Goal: Task Accomplishment & Management: Manage account settings

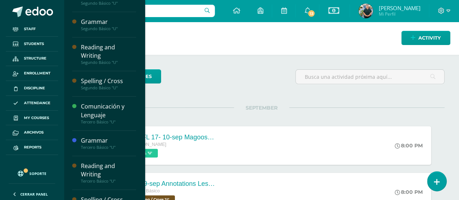
scroll to position [169, 0]
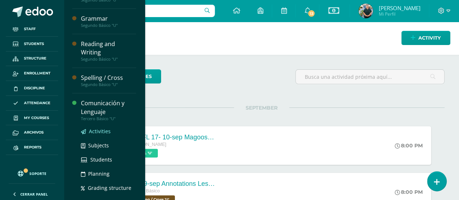
click at [97, 130] on span "Activities" at bounding box center [100, 131] width 22 height 7
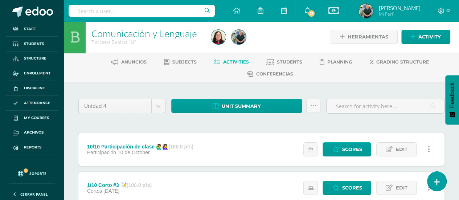
scroll to position [4, 0]
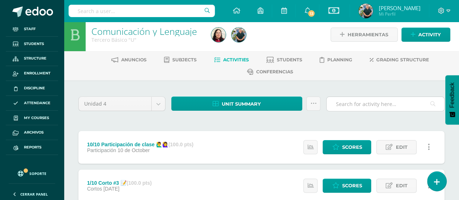
click at [340, 106] on input "text" at bounding box center [386, 104] width 118 height 14
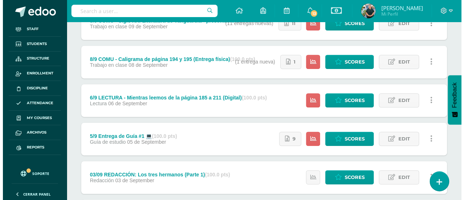
scroll to position [0, 0]
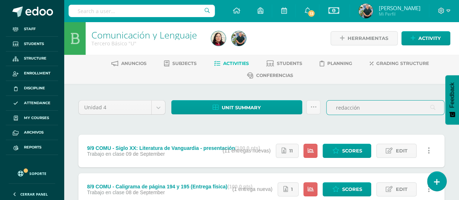
click at [369, 106] on input "redacción" at bounding box center [386, 108] width 118 height 14
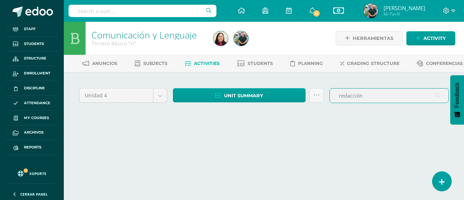
type input "redacción"
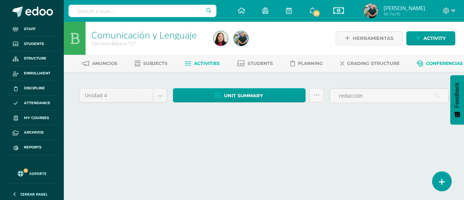
click at [417, 69] on link "Conferencias" at bounding box center [440, 64] width 46 height 12
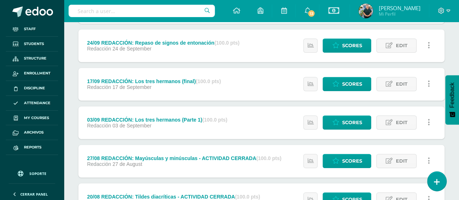
scroll to position [145, 0]
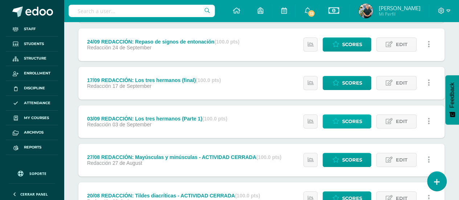
type input "redacción"
click at [340, 115] on link "Scores" at bounding box center [347, 121] width 49 height 14
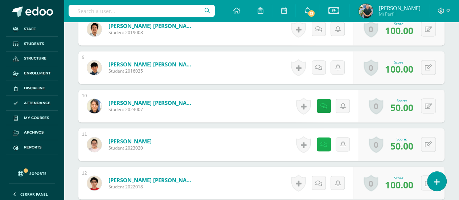
scroll to position [528, 0]
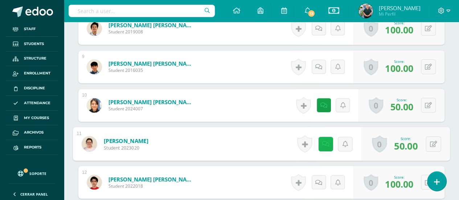
click at [325, 138] on link at bounding box center [325, 143] width 15 height 15
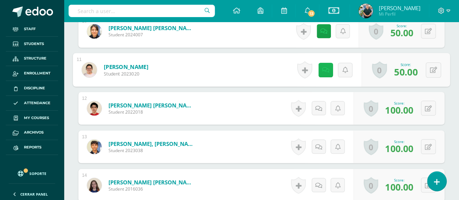
scroll to position [604, 0]
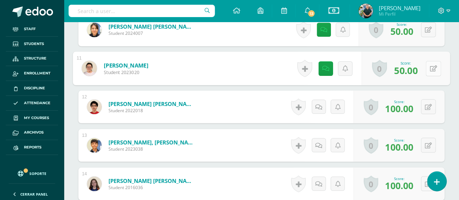
click at [433, 65] on icon at bounding box center [433, 68] width 7 height 6
type input "70"
click at [325, 69] on icon at bounding box center [325, 68] width 7 height 6
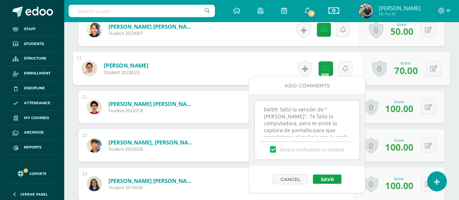
click at [261, 108] on textarea "04/09: faltó la versión de "Marcos". Te falló la computadora, pero te envié la …" at bounding box center [307, 118] width 105 height 36
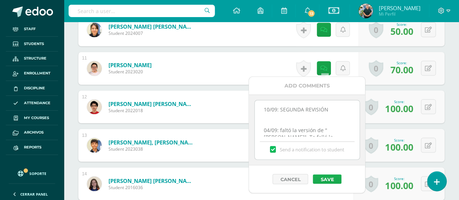
type textarea "10/09: SEGUNDA REVISIÓN 04/09: faltó la versión de "Marcos". Te falló la comput…"
click at [327, 179] on button "Save" at bounding box center [327, 178] width 29 height 9
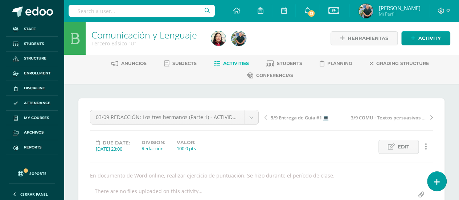
click at [239, 60] on link "Activities" at bounding box center [231, 64] width 35 height 12
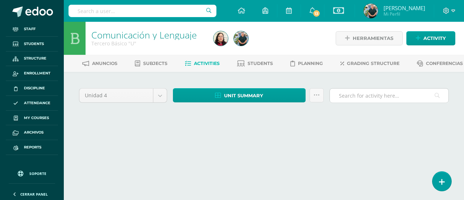
click at [376, 103] on input "text" at bounding box center [389, 96] width 119 height 14
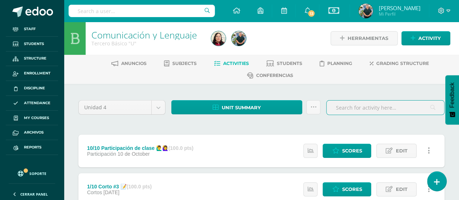
click at [339, 111] on input "text" at bounding box center [386, 108] width 118 height 14
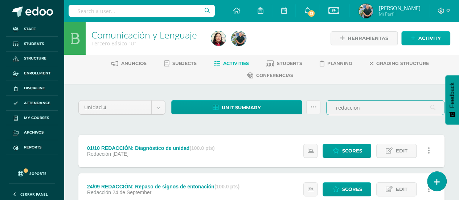
type input "redacción"
click at [420, 36] on span "Activity" at bounding box center [429, 38] width 22 height 13
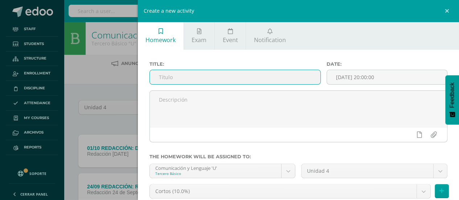
click at [286, 80] on input "text" at bounding box center [235, 77] width 171 height 14
type input "10/09 REDACCIÓN: Actividad de Guatemala"
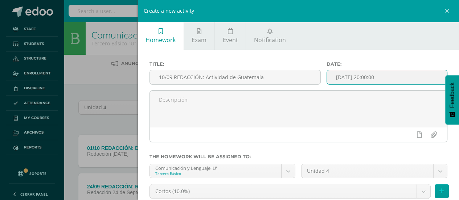
click at [344, 77] on input "[DATE] 20:00:00" at bounding box center [387, 77] width 120 height 14
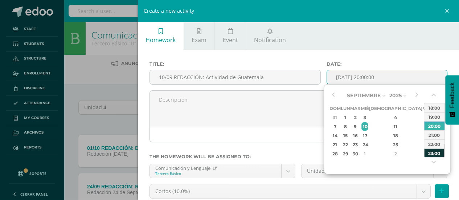
click at [436, 152] on div "23:00" at bounding box center [434, 152] width 20 height 9
type input "2025-09-10 23:00"
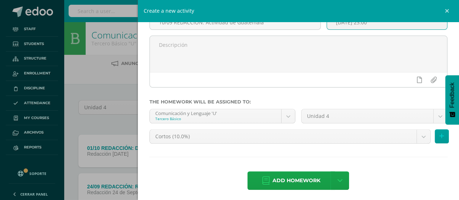
scroll to position [56, 0]
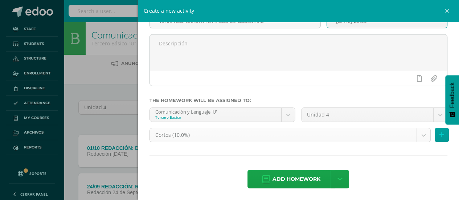
click at [366, 132] on body "Staff Students Structure Enrollment Discipline Attendance My courses Archivos R…" at bounding box center [229, 204] width 459 height 408
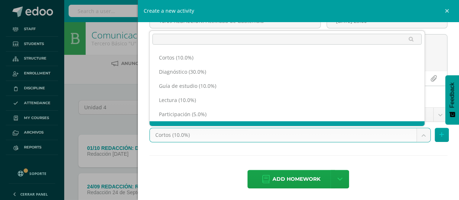
scroll to position [9, 0]
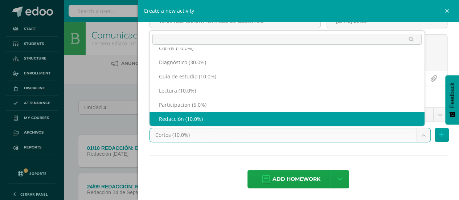
select select "203192"
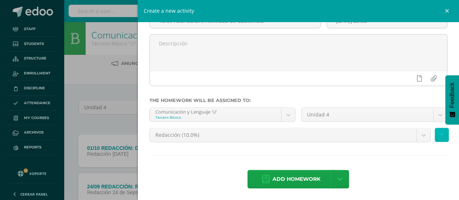
click at [436, 138] on button at bounding box center [442, 135] width 14 height 14
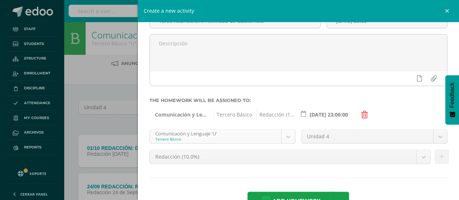
click at [287, 135] on body "Staff Students Structure Enrollment Discipline Attendance My courses Archivos R…" at bounding box center [229, 204] width 459 height 408
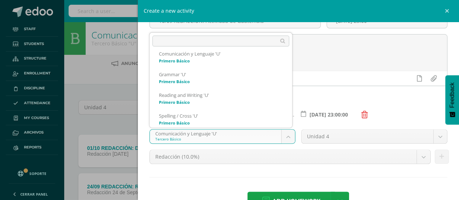
scroll to position [24, 0]
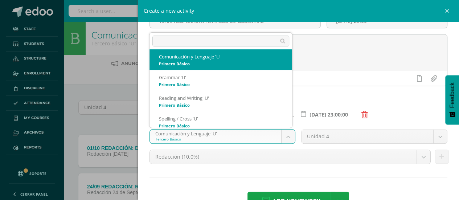
select select "200027"
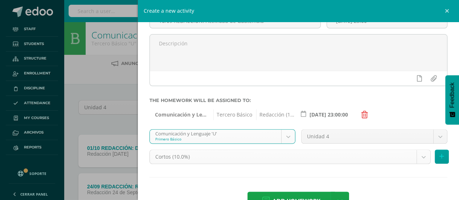
click at [408, 161] on body "Staff Students Structure Enrollment Discipline Attendance My courses Archivos R…" at bounding box center [229, 204] width 459 height 408
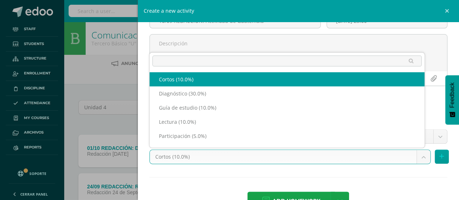
scroll to position [9, 0]
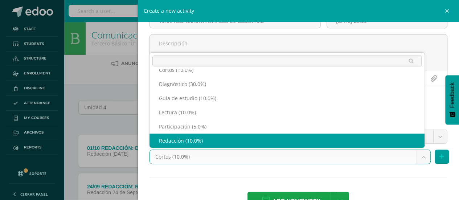
select select "202766"
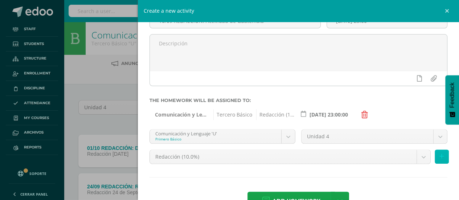
click at [435, 154] on button at bounding box center [442, 156] width 14 height 14
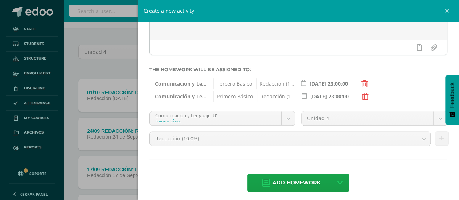
scroll to position [88, 0]
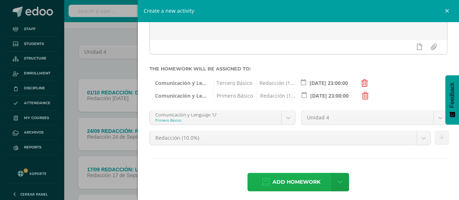
click at [282, 186] on span "Add homework" at bounding box center [297, 182] width 48 height 18
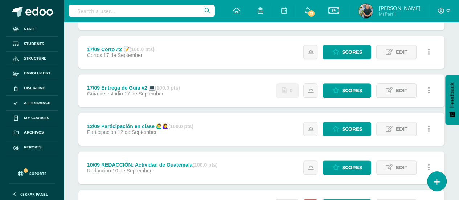
scroll to position [455, 0]
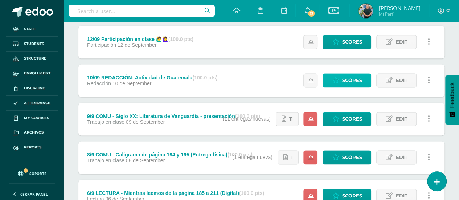
click at [356, 78] on span "Scores" at bounding box center [352, 80] width 20 height 13
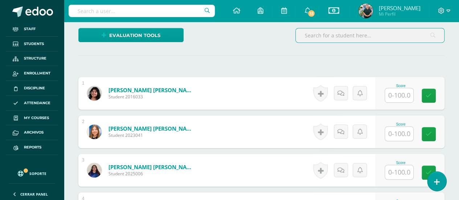
scroll to position [202, 0]
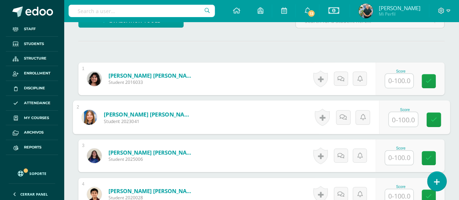
click at [392, 116] on input "text" at bounding box center [403, 119] width 29 height 15
type input "100"
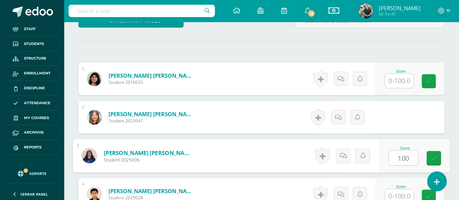
type input "100"
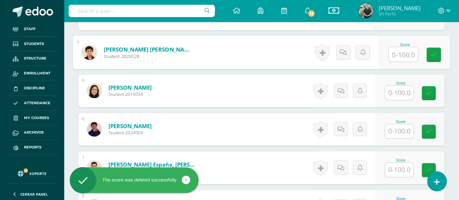
scroll to position [359, 0]
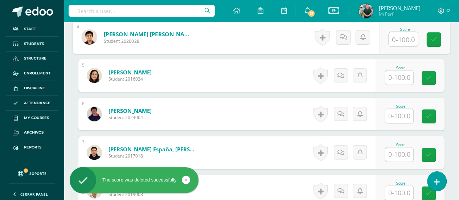
click at [403, 73] on input "text" at bounding box center [399, 77] width 28 height 14
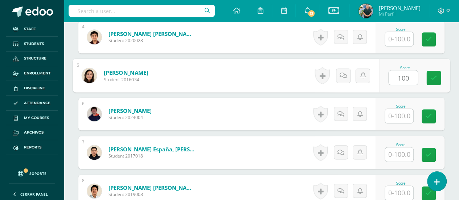
type input "100"
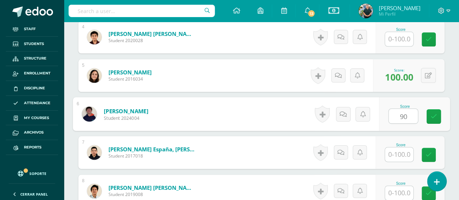
type input "90"
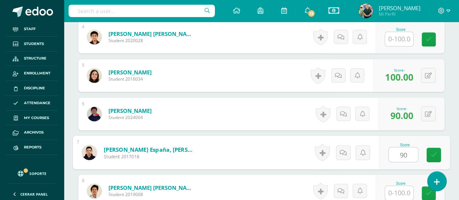
type input "90"
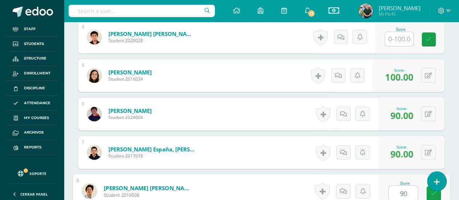
type input "90"
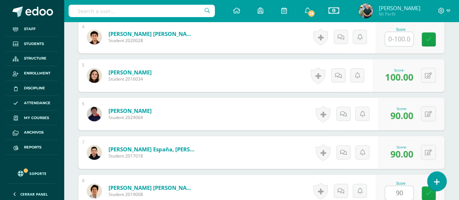
scroll to position [488, 0]
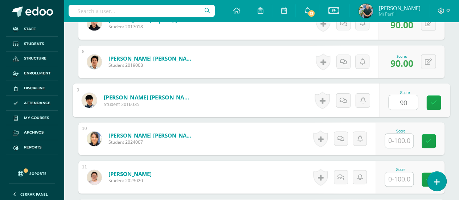
type input "90"
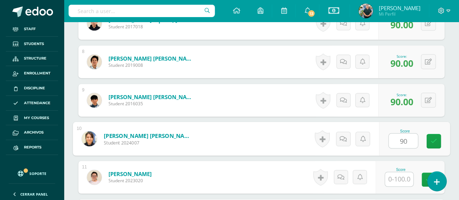
type input "90"
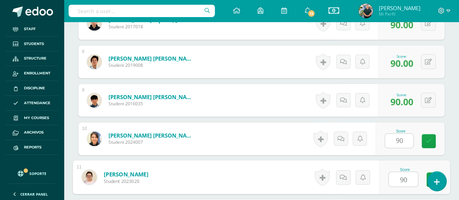
type input "90"
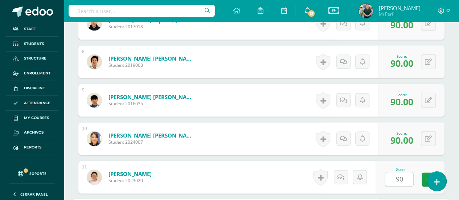
scroll to position [603, 0]
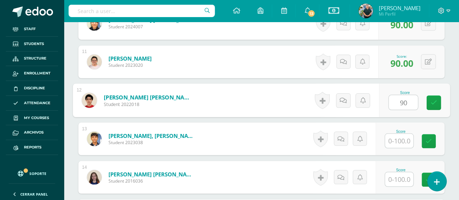
type input "90"
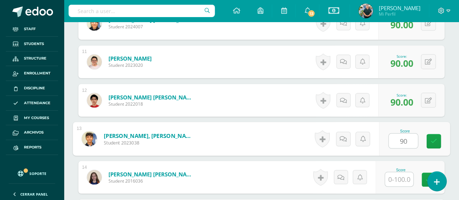
type input "90"
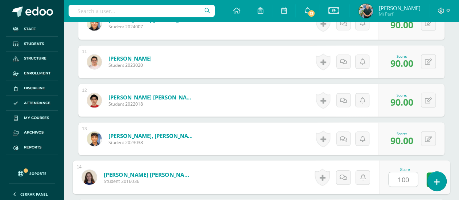
type input "100"
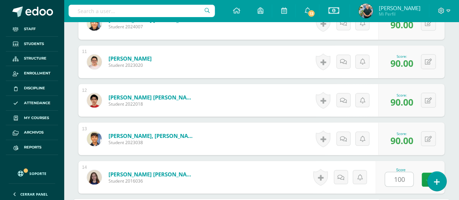
scroll to position [719, 0]
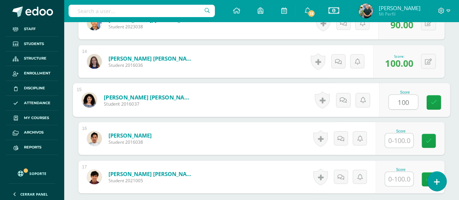
type input "100"
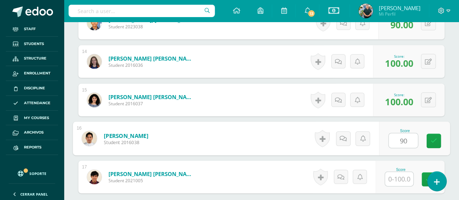
type input "90"
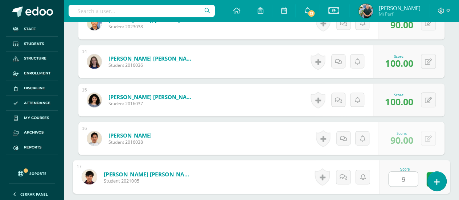
type input "90"
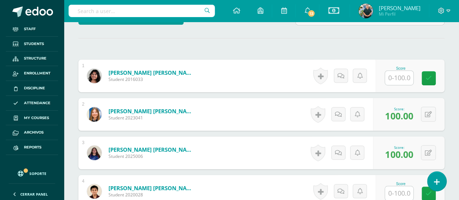
scroll to position [188, 0]
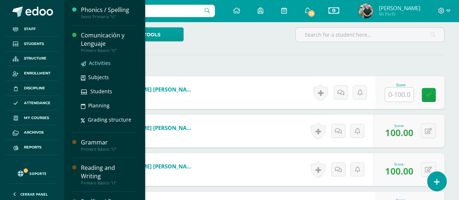
click at [113, 63] on link "Activities" at bounding box center [108, 63] width 55 height 8
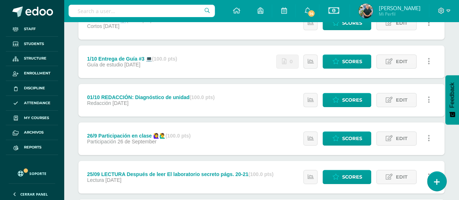
scroll to position [65, 0]
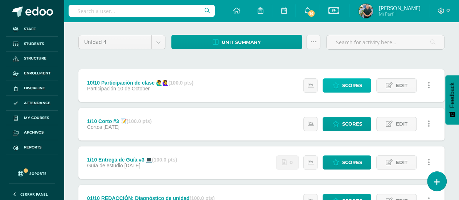
click at [351, 92] on span "Scores" at bounding box center [352, 85] width 20 height 13
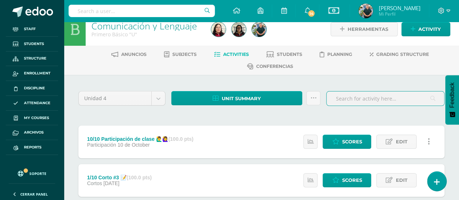
click at [341, 97] on input "text" at bounding box center [386, 98] width 118 height 14
type input "re"
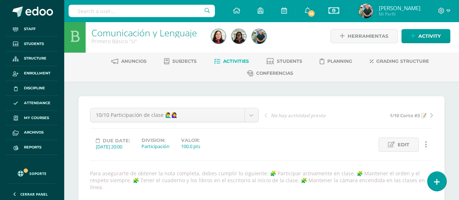
scroll to position [1, 0]
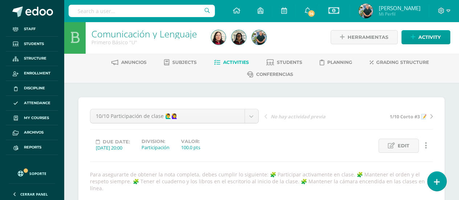
type input "redacción"
click at [223, 63] on span "Activities" at bounding box center [236, 62] width 26 height 5
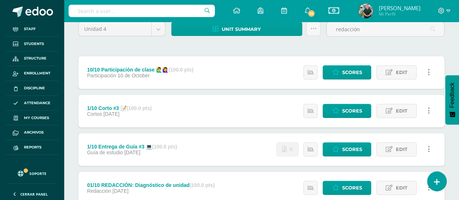
scroll to position [7, 0]
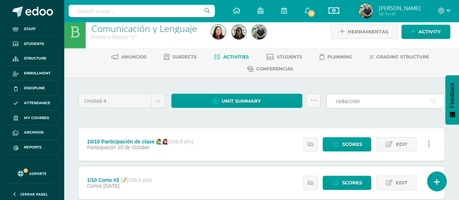
click at [368, 100] on input "redacción" at bounding box center [386, 101] width 118 height 14
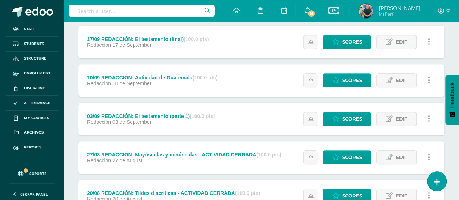
scroll to position [186, 0]
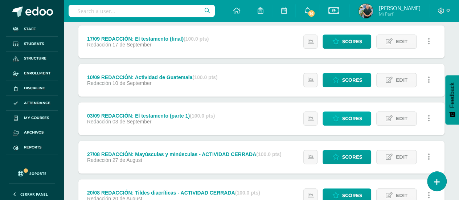
type input "redacción"
click at [345, 116] on span "Scores" at bounding box center [352, 118] width 20 height 13
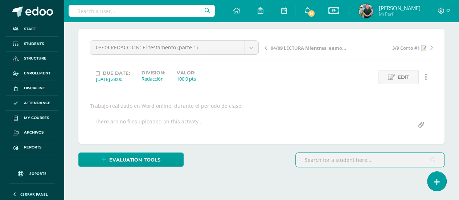
scroll to position [65, 0]
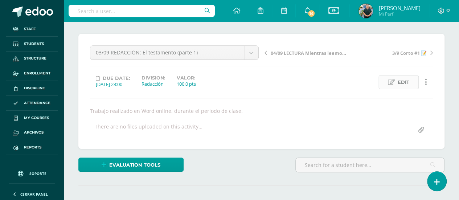
click at [408, 82] on span "Edit" at bounding box center [404, 81] width 12 height 13
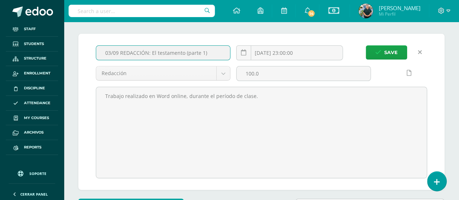
click at [220, 50] on input "03/09 REDACCIÓN: El testamento (parte 1)" at bounding box center [163, 53] width 134 height 14
type input "03/09 REDACCIÓN: El testamento (parte 1) - ACTIVIDAD CERRADA"
click at [366, 45] on button "Save" at bounding box center [386, 52] width 41 height 14
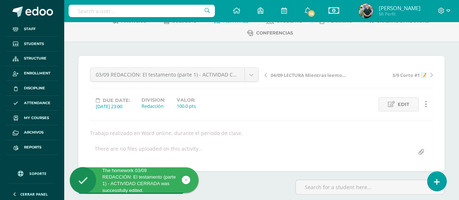
scroll to position [41, 0]
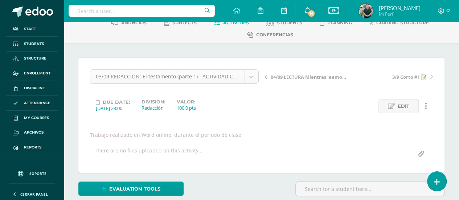
click at [254, 75] on body "The homework 03/09 REDACCIÓN: El testamento (parte 1) - ACTIVIDAD CERRADA was s…" at bounding box center [229, 112] width 459 height 306
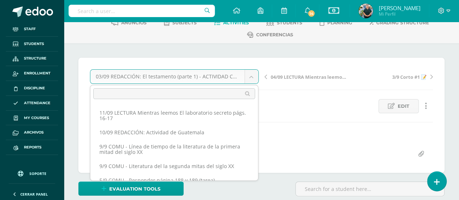
scroll to position [176, 0]
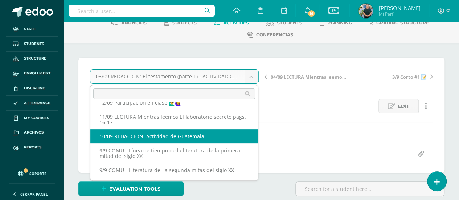
select select "/dashboard/teacher/grade-activity/220149/"
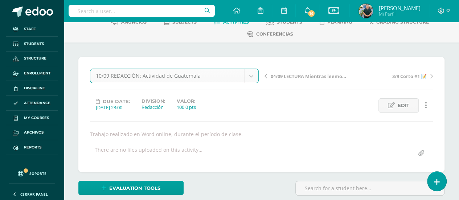
scroll to position [42, 0]
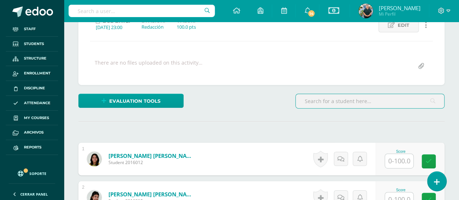
scroll to position [122, 0]
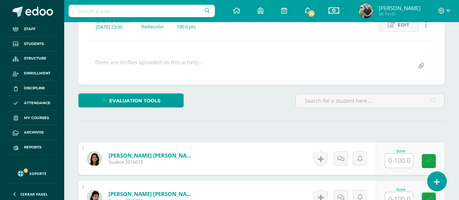
click at [306, 12] on icon at bounding box center [307, 10] width 6 height 7
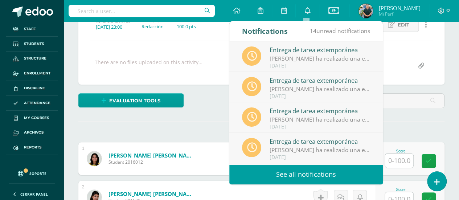
click at [302, 168] on link "See all notifications" at bounding box center [305, 174] width 153 height 20
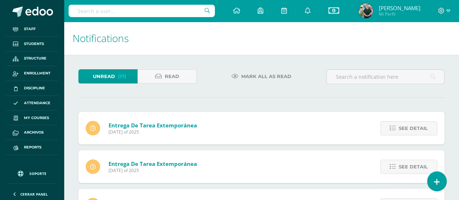
click at [250, 75] on span "Mark all as read" at bounding box center [266, 76] width 50 height 13
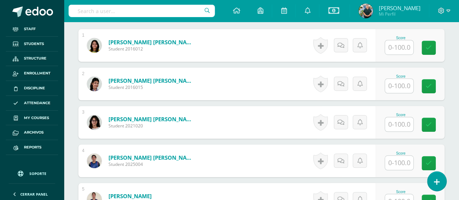
scroll to position [238, 0]
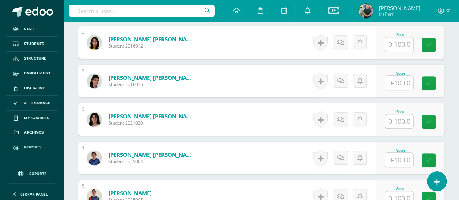
click at [38, 146] on span "Reports" at bounding box center [32, 147] width 17 height 6
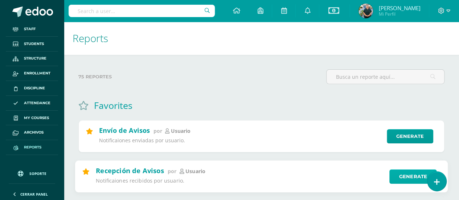
scroll to position [157, 0]
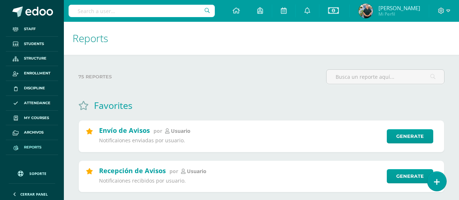
scroll to position [145, 0]
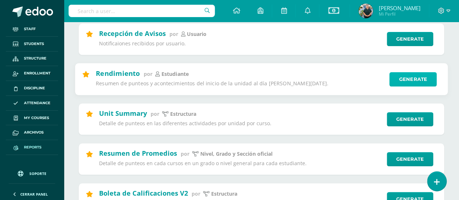
click at [411, 79] on link "Generate" at bounding box center [413, 79] width 48 height 15
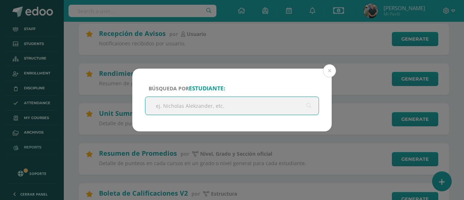
click at [180, 112] on input "text" at bounding box center [232, 106] width 173 height 18
type input "Francisco"
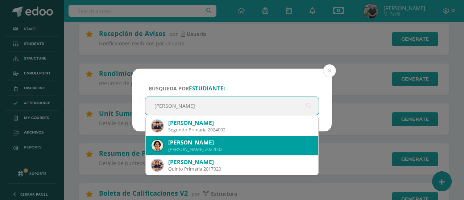
click at [198, 142] on div "Francisco Alejandro Álvarez Martínez" at bounding box center [240, 143] width 144 height 8
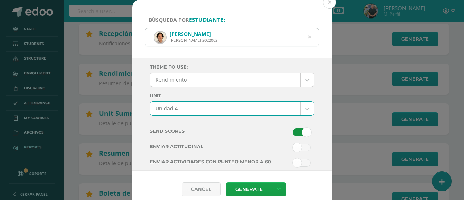
select select "Unidad 4"
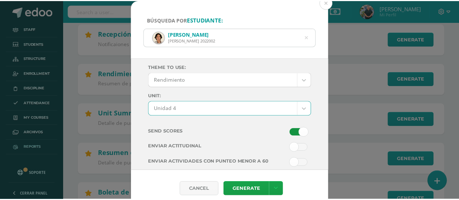
scroll to position [51, 0]
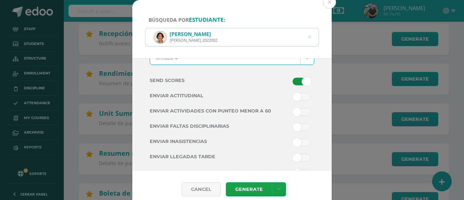
click at [301, 111] on span at bounding box center [302, 112] width 18 height 8
click at [0, 0] on input "checkbox" at bounding box center [0, 0] width 0 height 0
click at [293, 79] on span at bounding box center [302, 82] width 18 height 8
click at [0, 0] on input "checkbox" at bounding box center [0, 0] width 0 height 0
drag, startPoint x: 293, startPoint y: 79, endPoint x: 330, endPoint y: 100, distance: 42.7
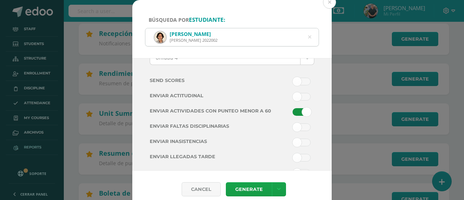
click at [330, 100] on div "Theme to use: Rendimiento --------- Rendimiento Unit: Unidad 4 Unidad 3 Unidad …" at bounding box center [232, 114] width 200 height 112
click at [275, 187] on link at bounding box center [279, 189] width 14 height 14
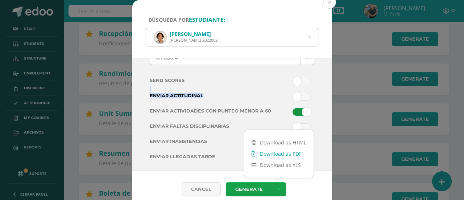
click at [278, 153] on link "Download as PDF" at bounding box center [279, 153] width 69 height 11
click at [329, 3] on button at bounding box center [329, 2] width 13 height 13
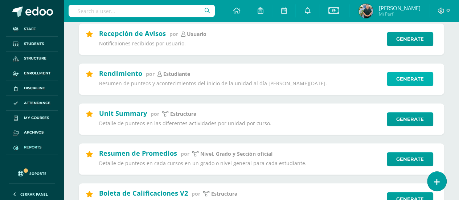
scroll to position [0, 0]
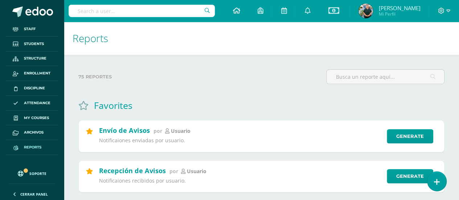
click at [236, 9] on icon at bounding box center [236, 10] width 7 height 7
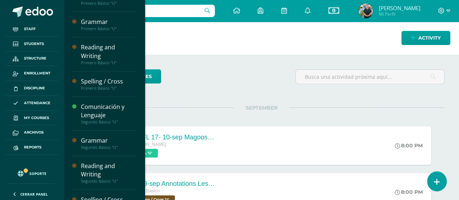
scroll to position [56, 0]
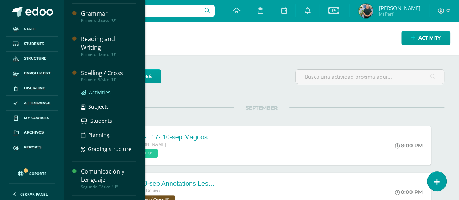
click at [107, 93] on span "Activities" at bounding box center [100, 92] width 22 height 7
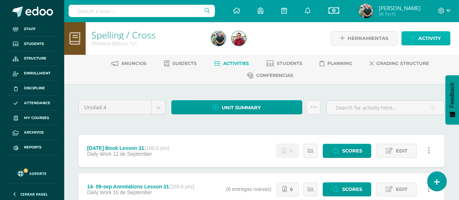
click at [424, 41] on span "Activity" at bounding box center [429, 38] width 22 height 13
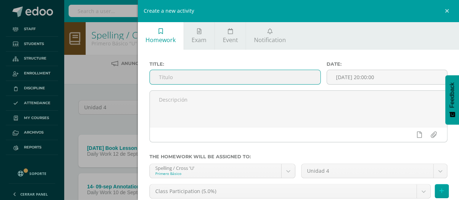
click at [208, 76] on input "text" at bounding box center [235, 77] width 171 height 14
type input "[DATE] Quizlet - Lesson 31"
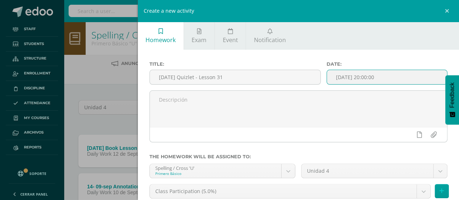
click at [346, 76] on input "[DATE] 20:00:00" at bounding box center [387, 77] width 120 height 14
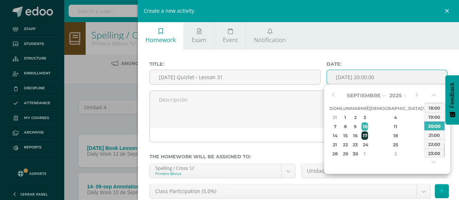
click at [368, 132] on div "17" at bounding box center [364, 135] width 7 height 8
click at [430, 152] on div "23:00" at bounding box center [434, 152] width 20 height 9
type input "2025-09-17 23:00"
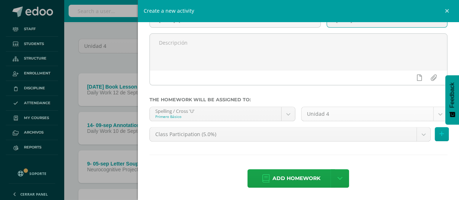
scroll to position [73, 0]
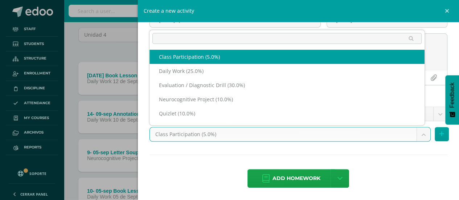
scroll to position [9, 0]
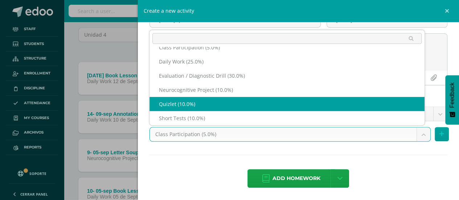
select select "202090"
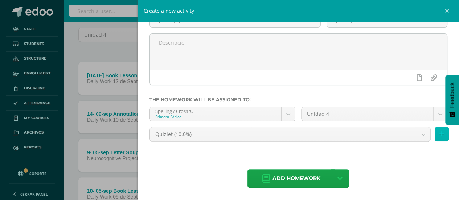
click at [439, 134] on icon at bounding box center [441, 134] width 5 height 6
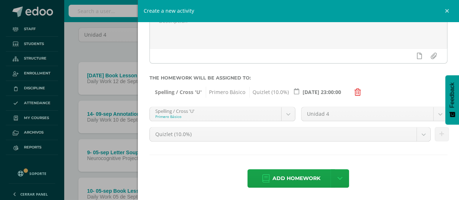
scroll to position [109, 0]
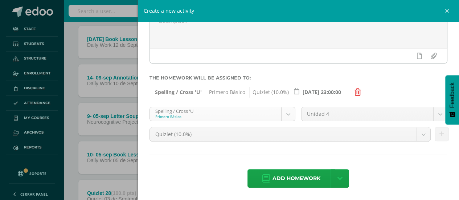
click at [276, 114] on body "Algo salió mal, por favor recarga la página y vuelve a intentar. Staff Students…" at bounding box center [229, 172] width 459 height 562
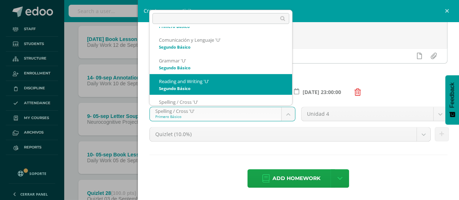
scroll to position [111, 0]
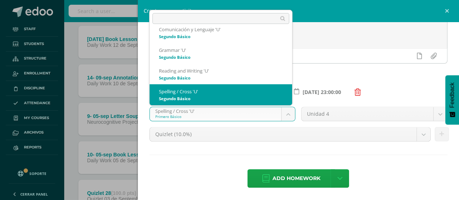
select select "200517"
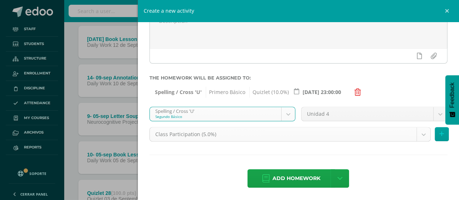
click at [295, 138] on body "Algo salió mal, por favor recarga la página y vuelve a intentar. Staff Students…" at bounding box center [229, 172] width 459 height 562
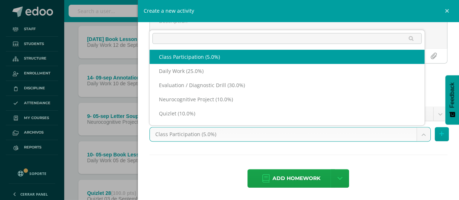
scroll to position [9, 0]
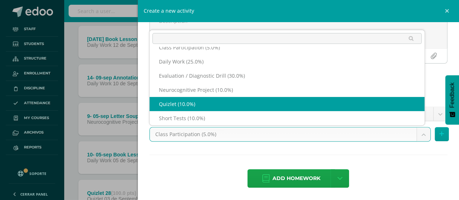
select select "202116"
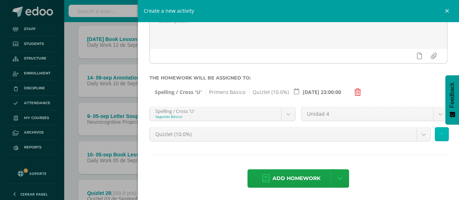
click at [439, 131] on icon at bounding box center [441, 134] width 5 height 6
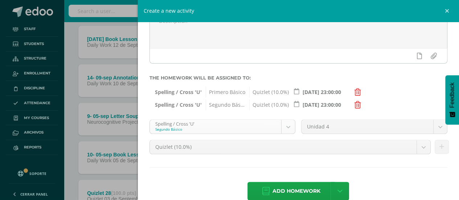
click at [202, 123] on body "Algo salió mal, por favor recarga la página y vuelve a intentar. Staff Students…" at bounding box center [229, 172] width 459 height 562
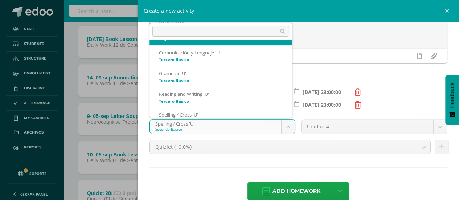
scroll to position [220, 0]
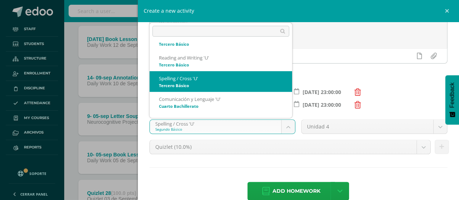
select select "200713"
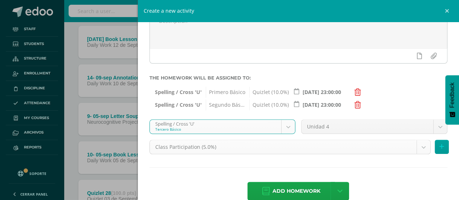
click at [241, 146] on body "Algo salió mal, por favor recarga la página y vuelve a intentar. Staff Students…" at bounding box center [229, 172] width 459 height 562
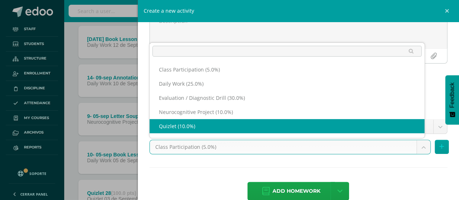
select select "202144"
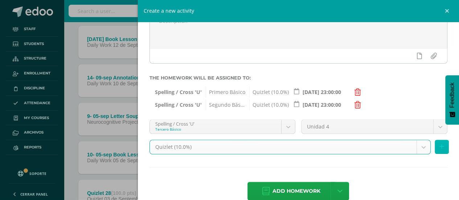
click at [441, 146] on button at bounding box center [442, 147] width 14 height 14
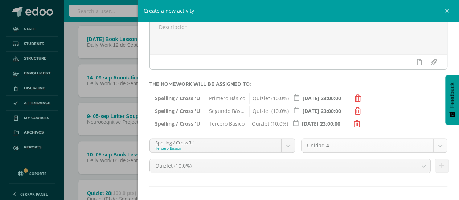
scroll to position [104, 0]
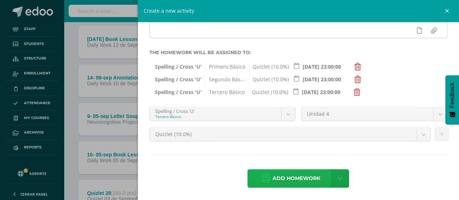
click at [298, 177] on span "Add homework" at bounding box center [297, 178] width 48 height 18
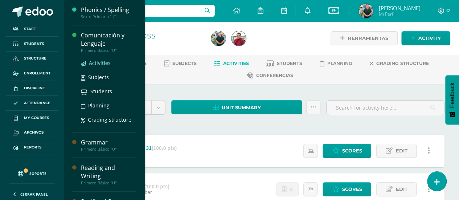
click at [99, 63] on span "Activities" at bounding box center [100, 63] width 22 height 7
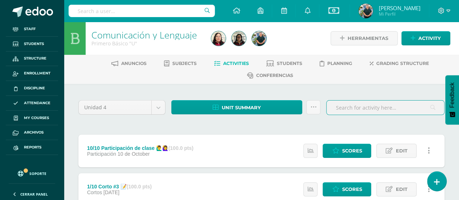
click at [356, 106] on input "text" at bounding box center [386, 108] width 118 height 14
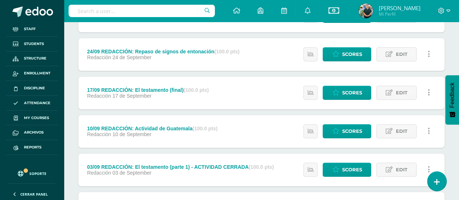
scroll to position [145, 0]
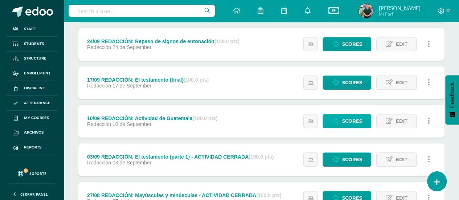
type input "redaccion"
click at [353, 121] on span "Scores" at bounding box center [352, 120] width 20 height 13
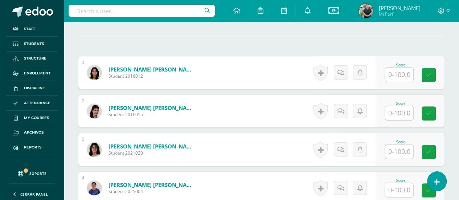
click at [398, 74] on input "text" at bounding box center [399, 74] width 28 height 14
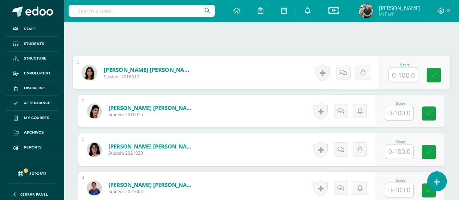
scroll to position [208, 0]
type input "100"
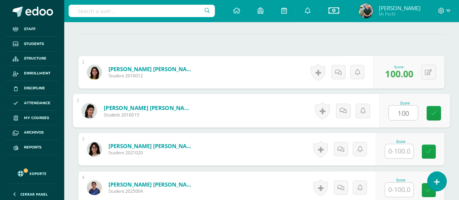
type input "100"
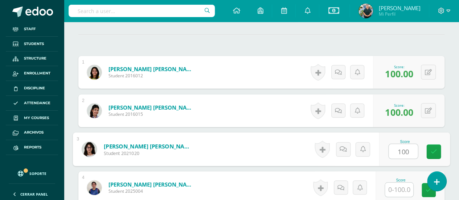
type input "100"
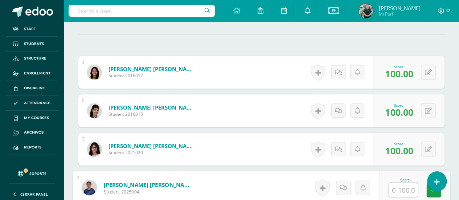
type input "1"
type input "9"
type input "100"
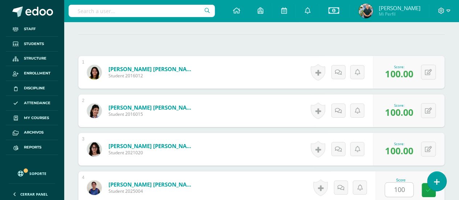
scroll to position [334, 0]
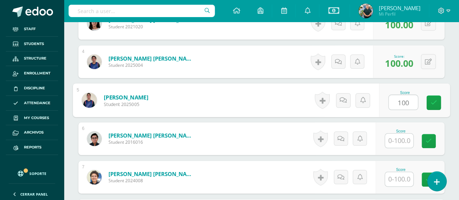
type input "100"
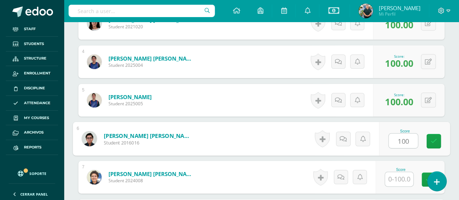
type input "100"
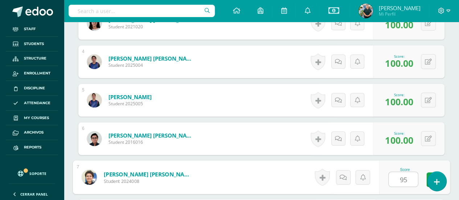
type input "95"
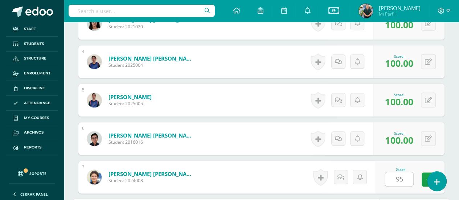
scroll to position [450, 0]
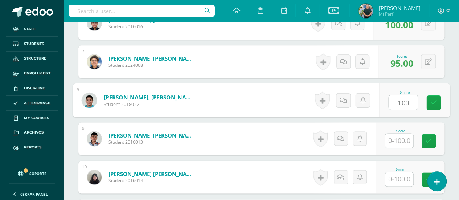
type input "100"
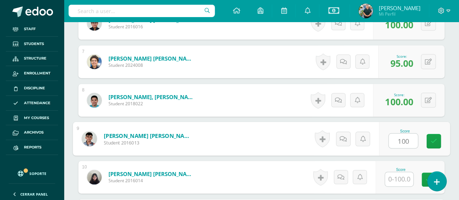
type input "100"
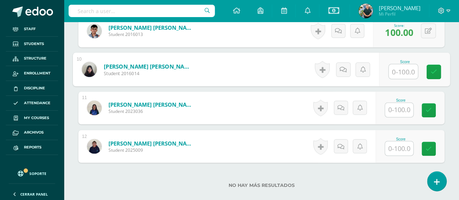
scroll to position [558, 0]
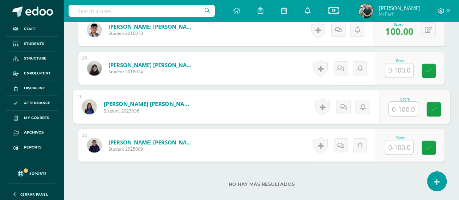
click at [396, 103] on input "text" at bounding box center [403, 109] width 29 height 15
type input "100"
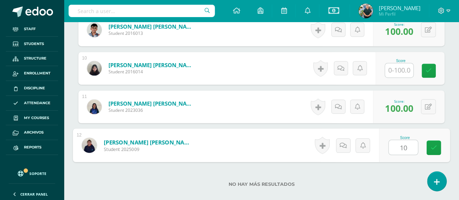
type input "100"
